Goal: Task Accomplishment & Management: Use online tool/utility

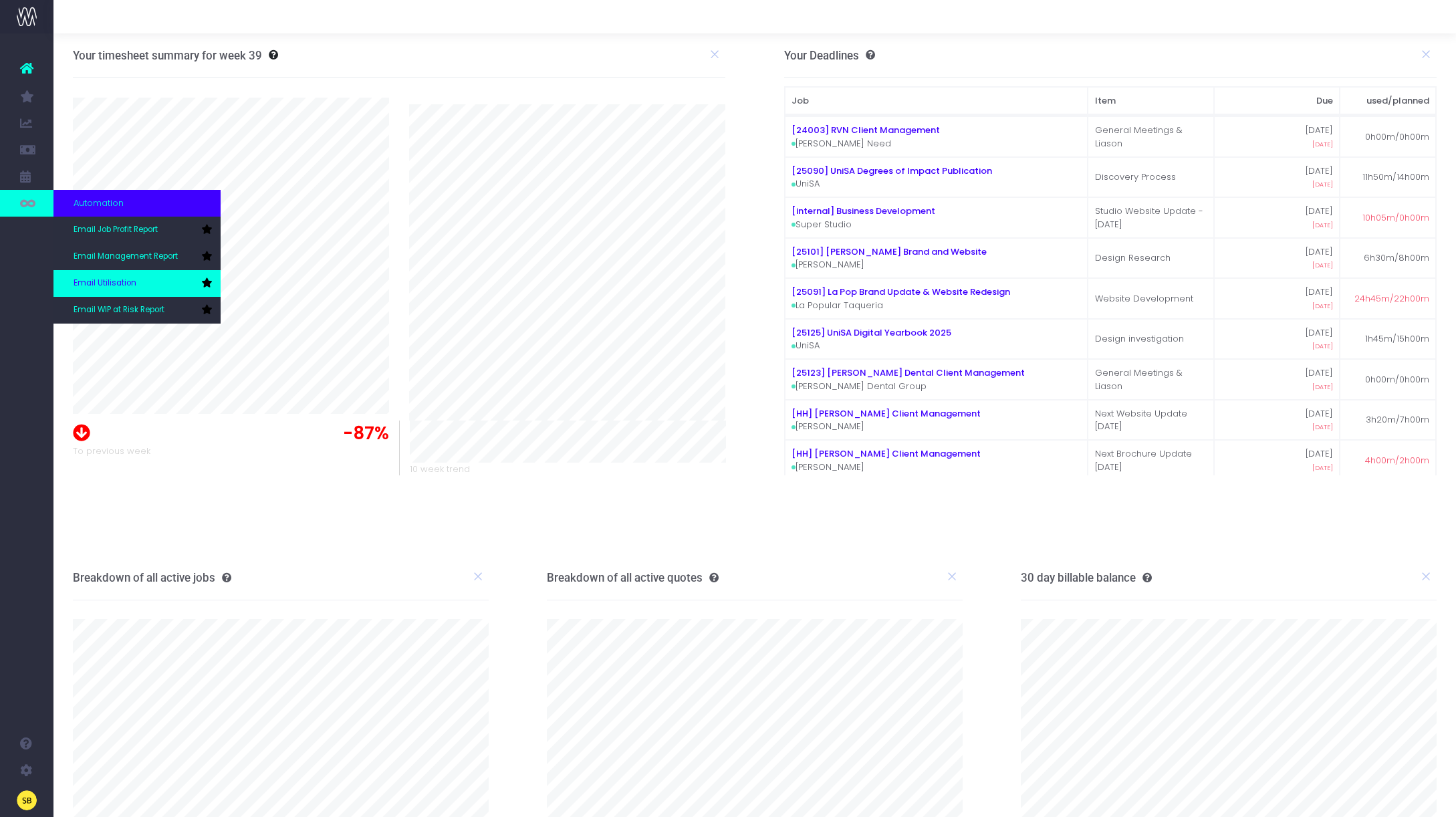
click at [158, 276] on link "Email Utilisation" at bounding box center [137, 283] width 167 height 27
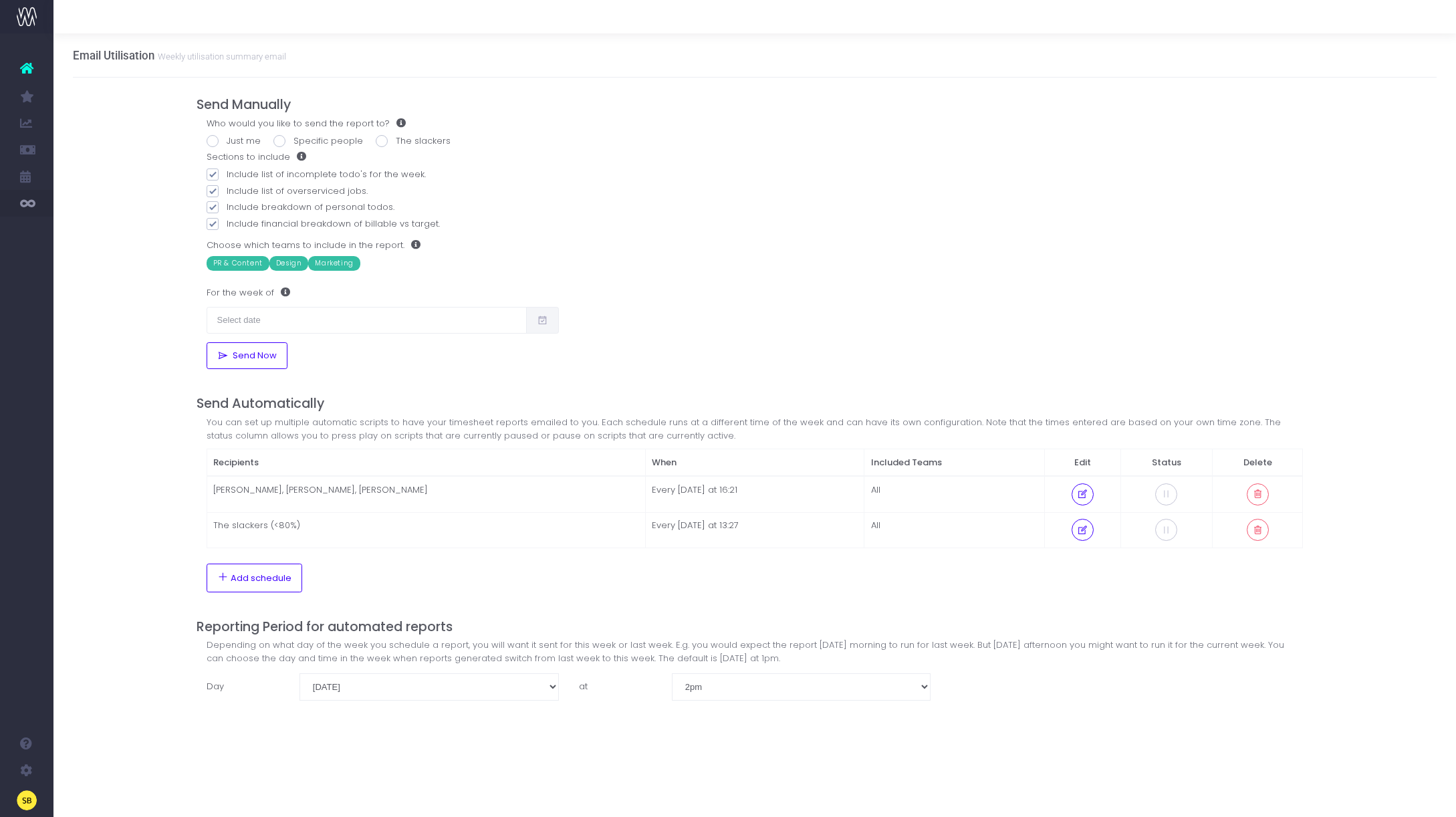
click at [212, 138] on span at bounding box center [212, 141] width 12 height 12
click at [226, 138] on input "Just me" at bounding box center [231, 138] width 9 height 9
radio input "true"
click at [367, 318] on input "text" at bounding box center [366, 320] width 320 height 27
click at [285, 298] on label "For the week of" at bounding box center [248, 292] width 84 height 27
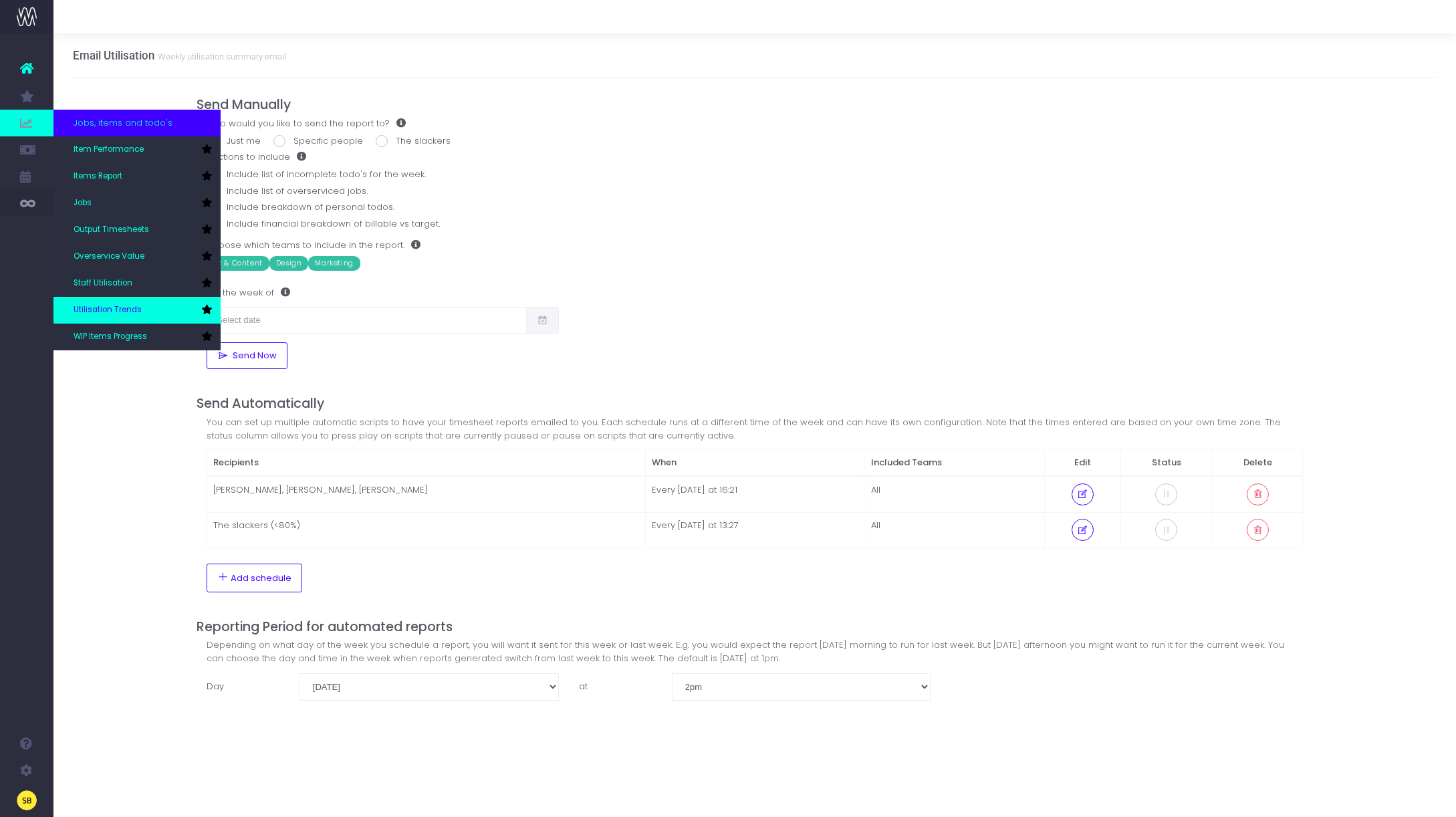
click at [151, 305] on link "Utilisation Trends" at bounding box center [137, 310] width 167 height 27
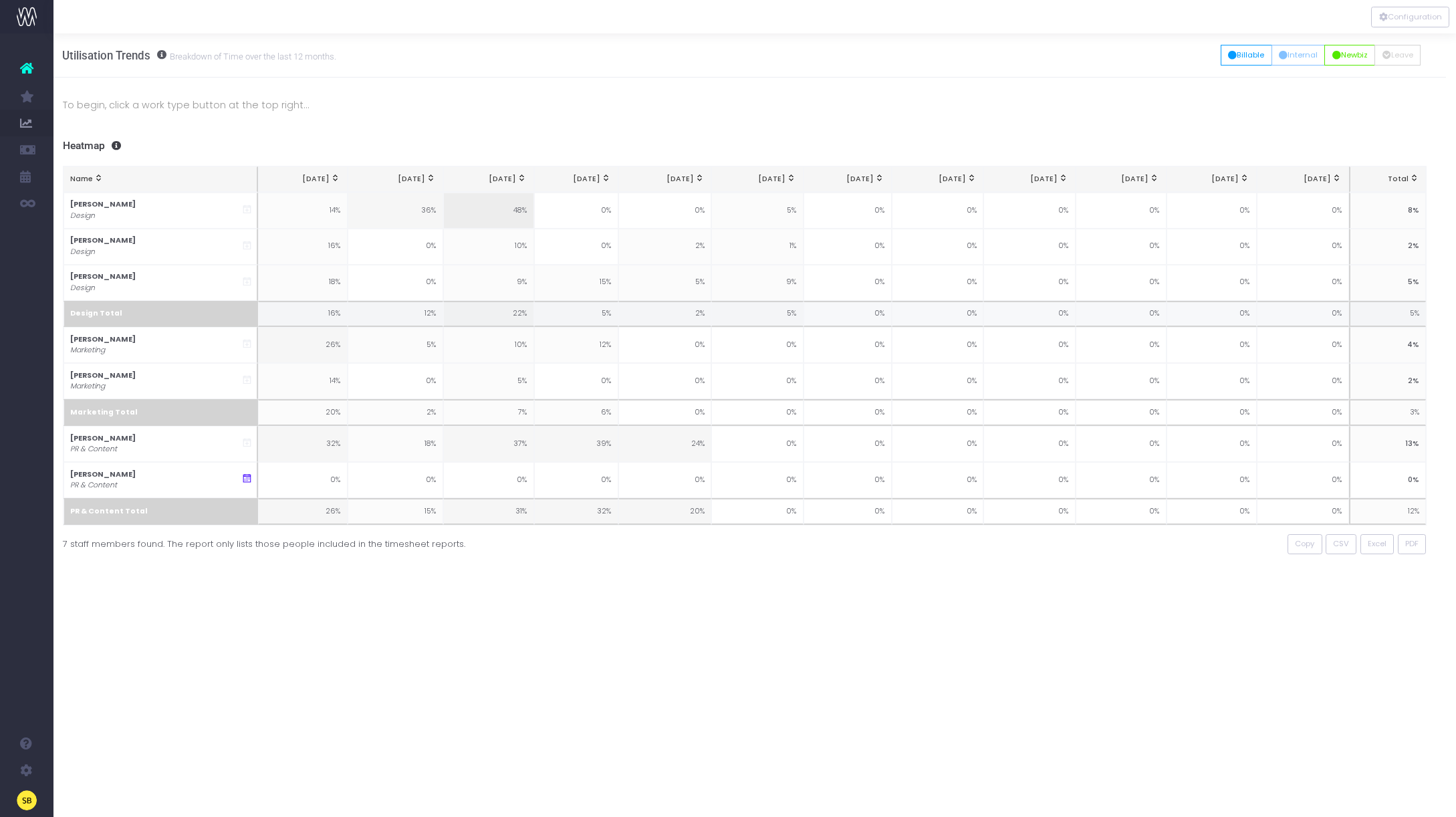
scroll to position [0, 7]
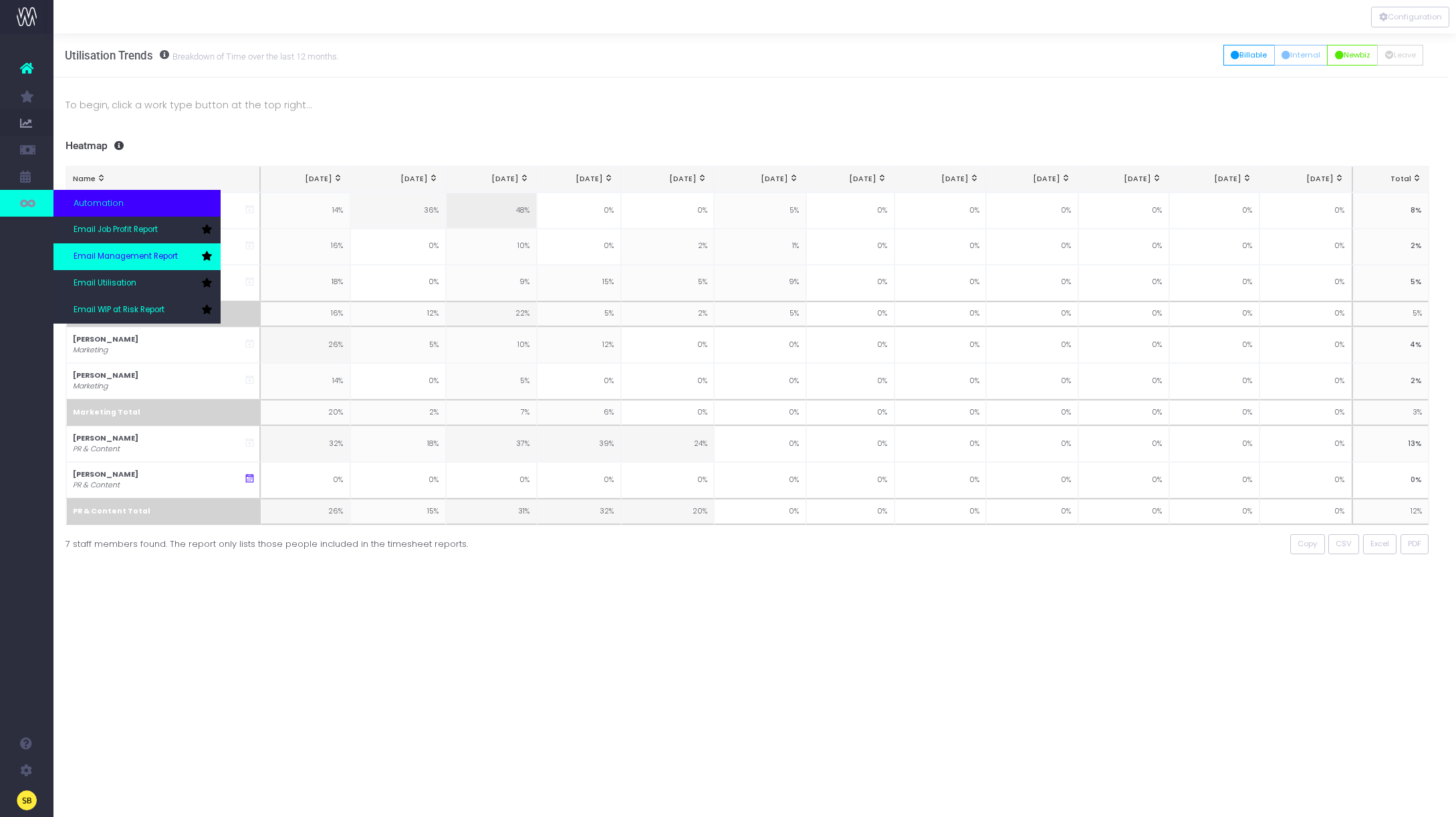
click at [139, 267] on link "Email Management Report" at bounding box center [137, 257] width 167 height 27
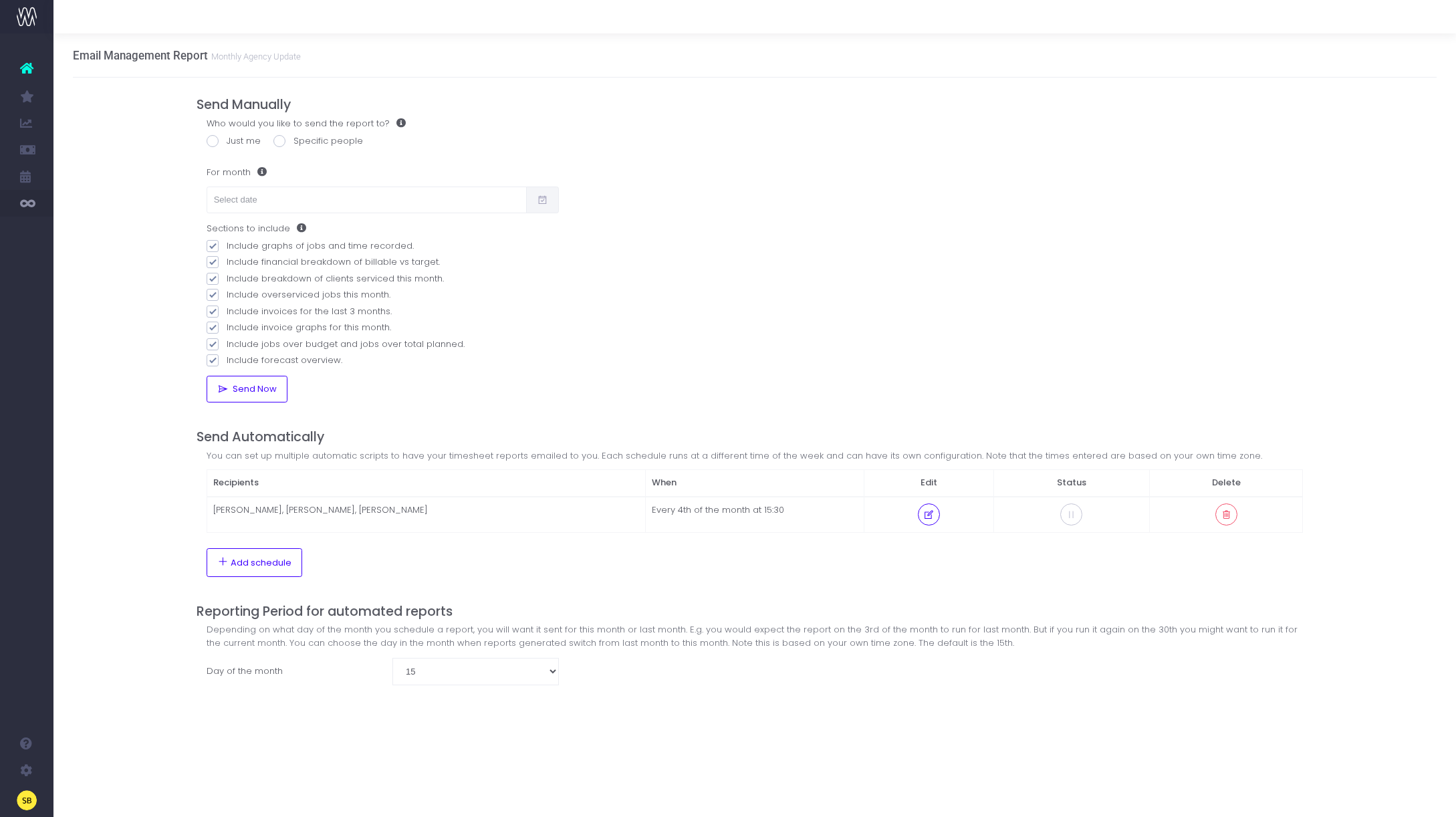
click at [531, 199] on span at bounding box center [543, 199] width 33 height 27
click at [458, 197] on input "text" at bounding box center [366, 199] width 320 height 27
click at [228, 230] on th "«" at bounding box center [225, 230] width 23 height 20
click at [316, 267] on td "1" at bounding box center [319, 270] width 23 height 20
type input "01/08/2025"
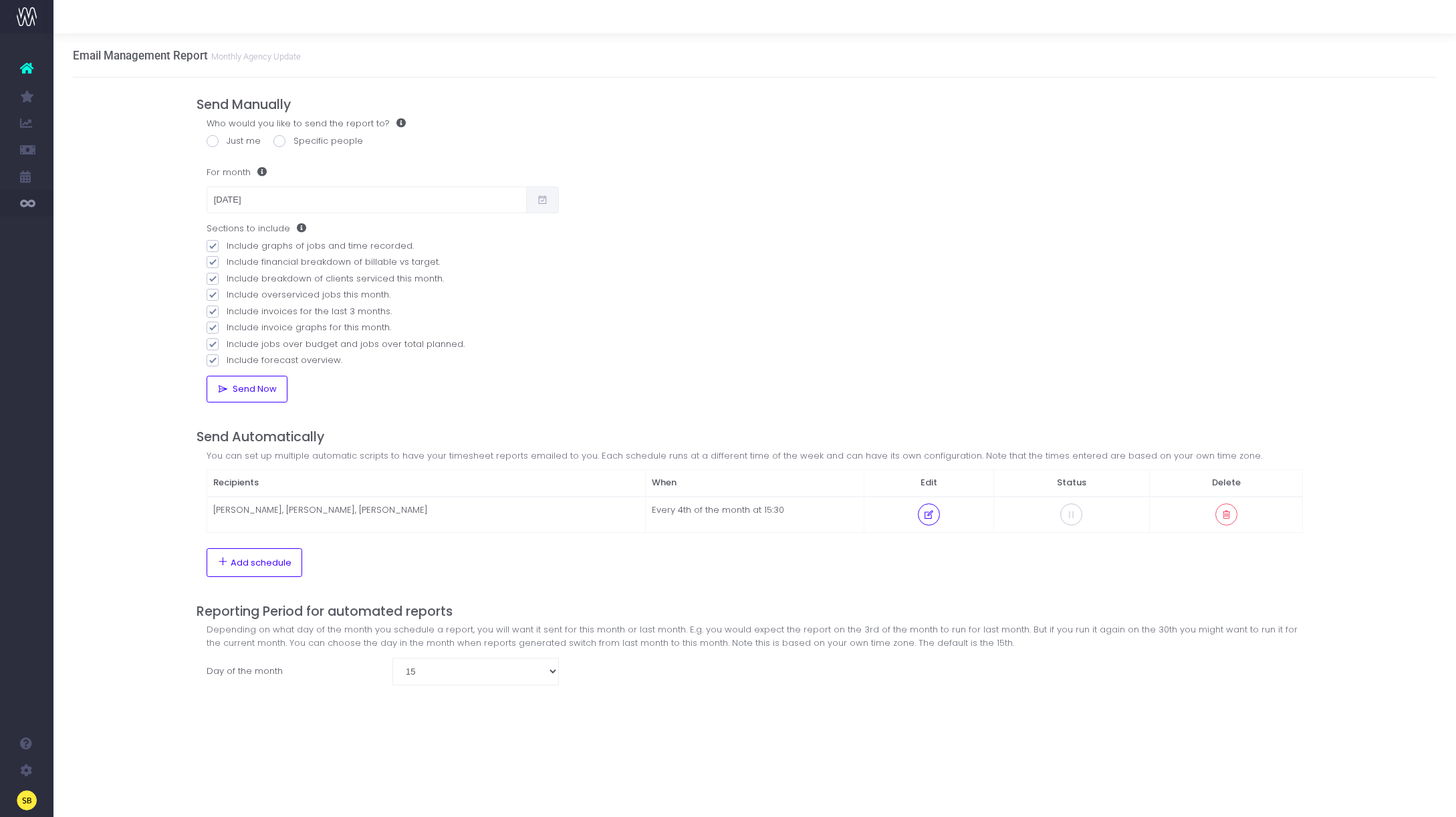
click at [211, 138] on span at bounding box center [212, 141] width 12 height 12
click at [226, 138] on input "Just me" at bounding box center [231, 138] width 9 height 9
radio input "true"
click at [241, 391] on span "Send Now" at bounding box center [253, 389] width 49 height 10
click at [542, 200] on icon at bounding box center [542, 200] width 11 height 0
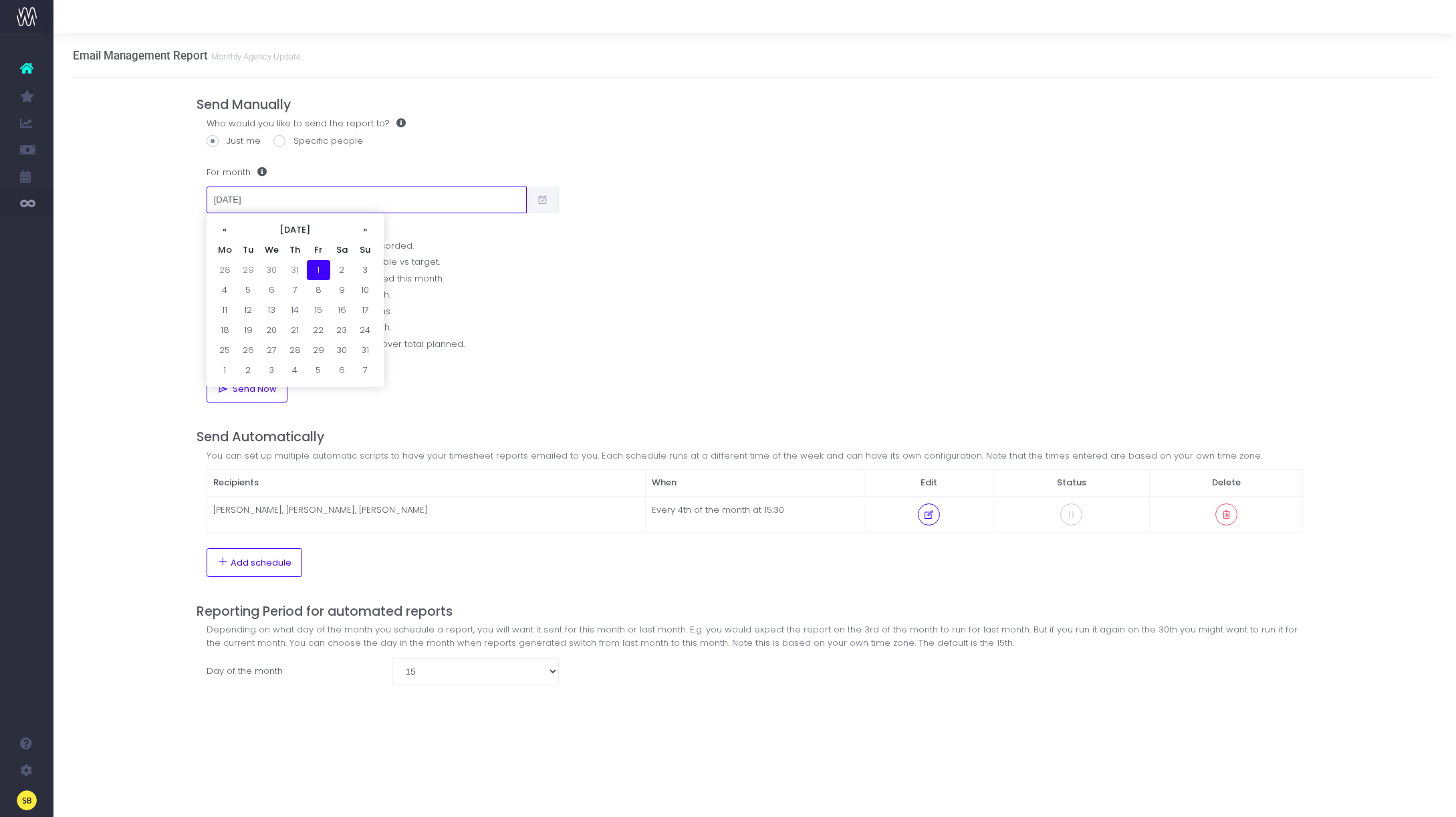
click at [446, 202] on input "01/08/2025" at bounding box center [366, 199] width 320 height 27
click at [224, 226] on th "«" at bounding box center [225, 230] width 23 height 20
click at [251, 270] on td "1" at bounding box center [248, 270] width 23 height 20
drag, startPoint x: 701, startPoint y: 403, endPoint x: 636, endPoint y: 411, distance: 65.5
click at [701, 403] on div "Send Manually Who would you like to send the report to? Just me Specific people…" at bounding box center [755, 404] width 1117 height 653
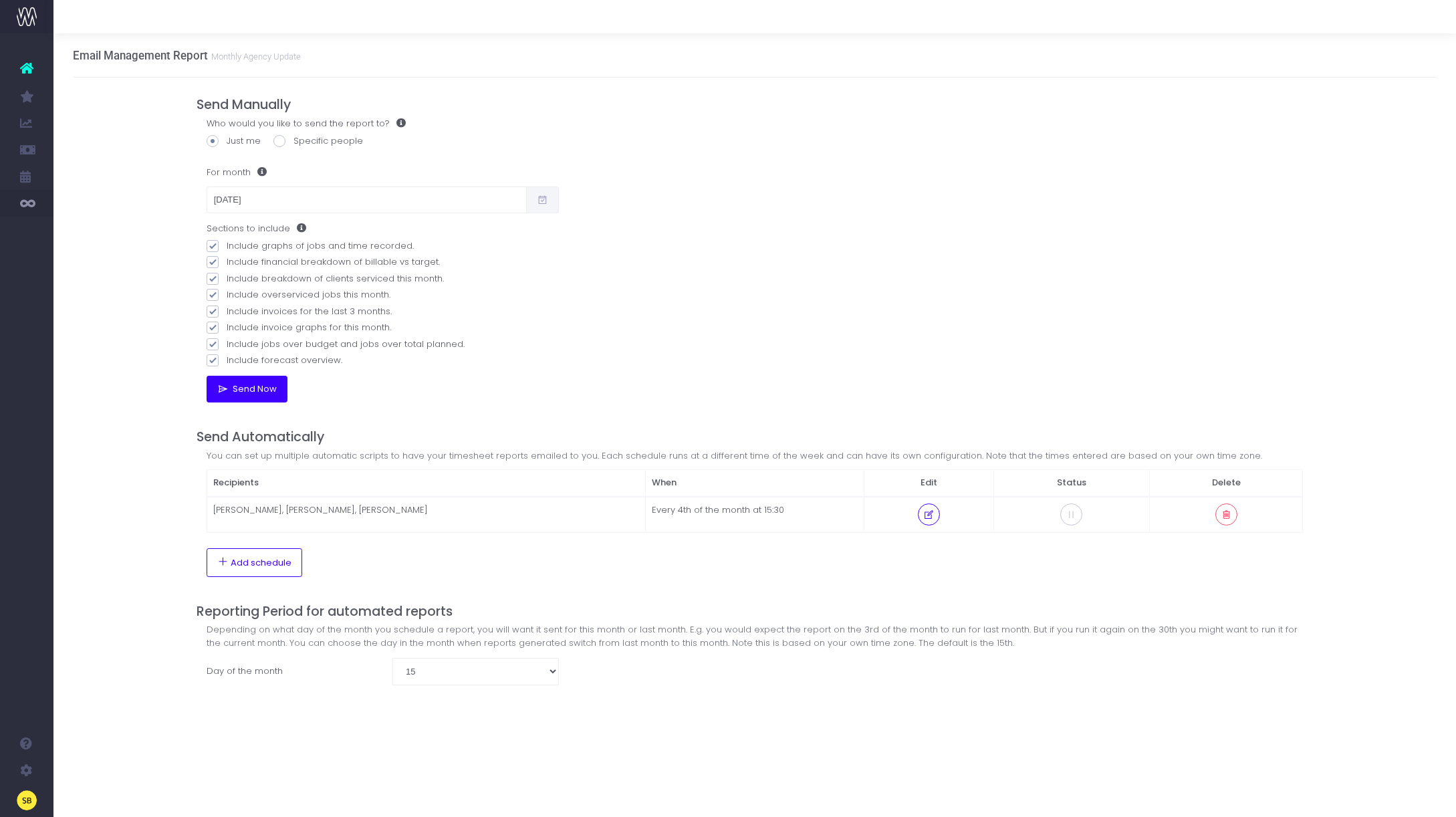
click at [259, 394] on span "Send Now" at bounding box center [253, 389] width 49 height 10
click at [305, 198] on input "01/07/2025" at bounding box center [366, 199] width 320 height 27
click at [312, 355] on td "1" at bounding box center [319, 350] width 23 height 20
type input "01/08/2025"
click at [235, 390] on span "Send Now" at bounding box center [253, 389] width 49 height 10
